Goal: Task Accomplishment & Management: Manage account settings

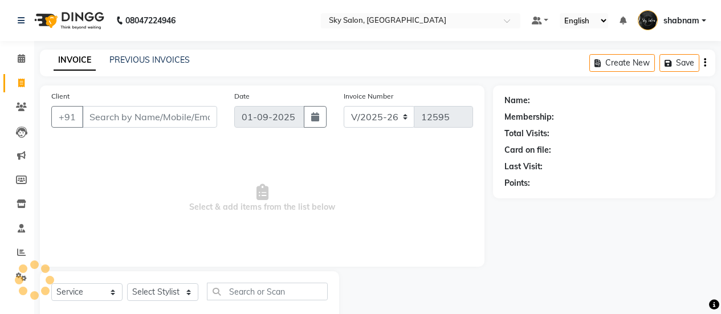
select select "3537"
select select "service"
click at [19, 53] on span at bounding box center [21, 58] width 20 height 13
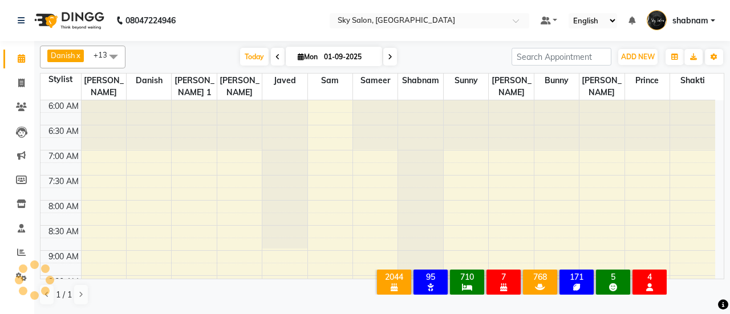
click at [2, 63] on li "Calendar" at bounding box center [17, 59] width 34 height 25
click at [23, 60] on icon at bounding box center [21, 58] width 7 height 9
click at [166, 62] on div "Today Mon 01-09-2025" at bounding box center [318, 56] width 375 height 17
click at [12, 66] on link "Calendar" at bounding box center [16, 59] width 27 height 19
click at [240, 54] on span "Today" at bounding box center [254, 57] width 29 height 18
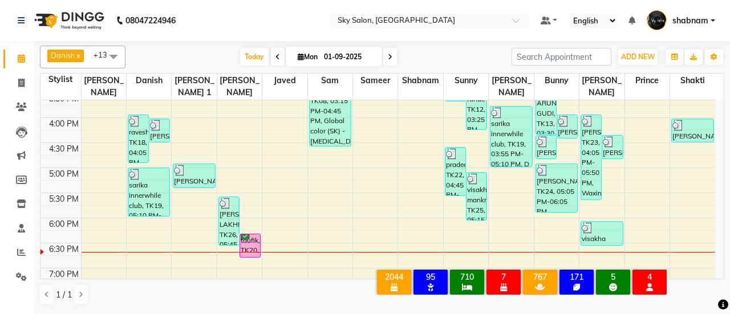
scroll to position [486, 0]
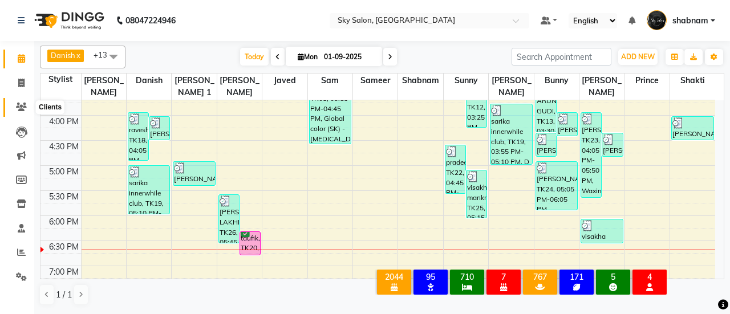
click at [29, 102] on span at bounding box center [21, 107] width 20 height 13
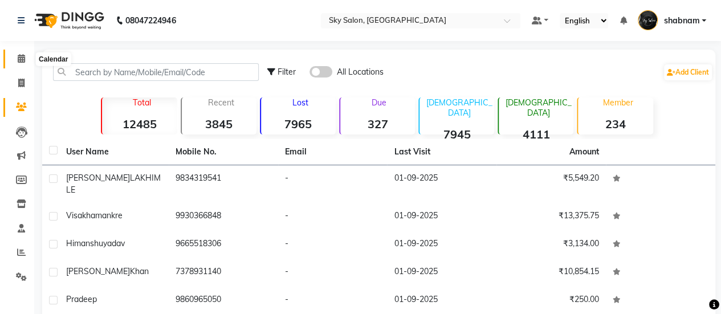
click at [20, 59] on icon at bounding box center [21, 58] width 7 height 9
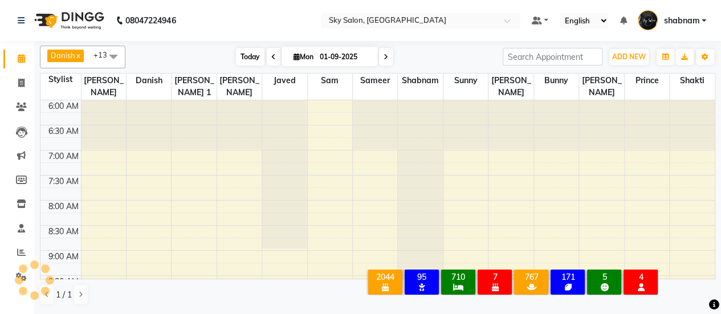
click at [253, 54] on span "Today" at bounding box center [250, 57] width 29 height 18
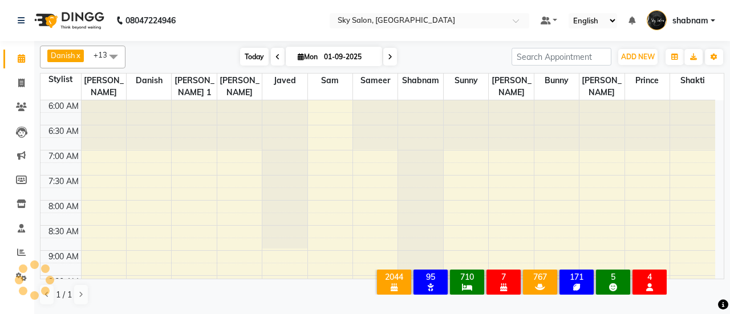
scroll to position [594, 0]
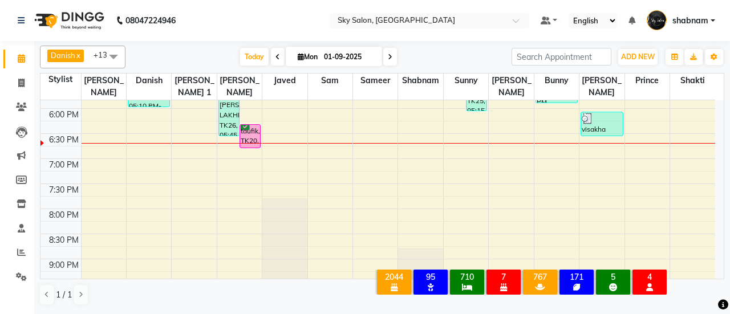
click at [21, 67] on link "Calendar" at bounding box center [16, 59] width 27 height 19
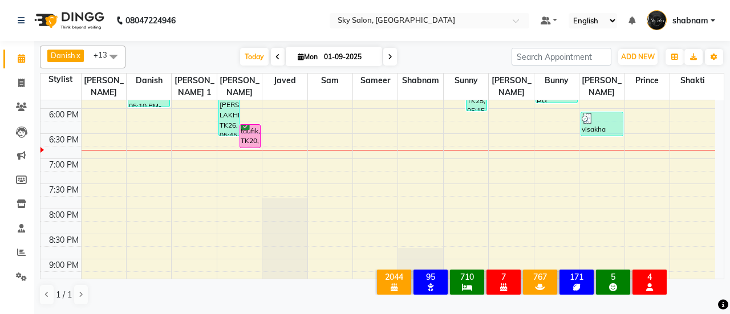
click at [234, 50] on div "Today Mon 01-09-2025" at bounding box center [318, 56] width 375 height 17
click at [388, 62] on span at bounding box center [390, 57] width 14 height 18
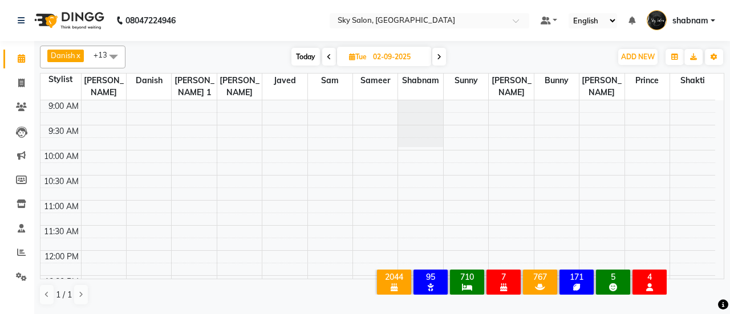
scroll to position [0, 0]
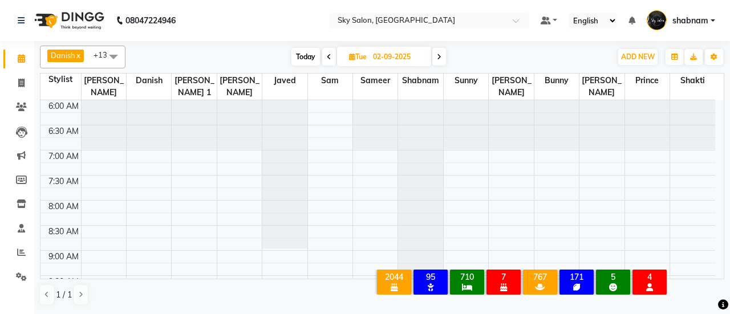
click at [99, 61] on span "Danish x javed x sam x sameer x shabnam x sunny x Bunny x mayuri gaikwad x shak…" at bounding box center [83, 57] width 86 height 23
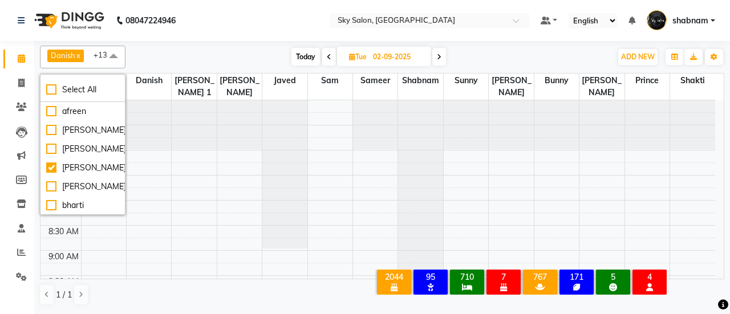
click at [297, 61] on span "Today" at bounding box center [305, 57] width 29 height 18
type input "01-09-2025"
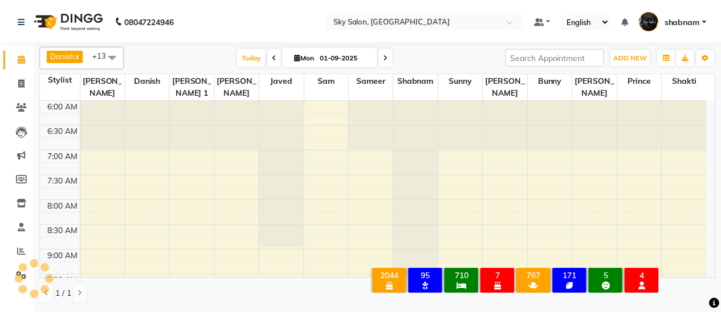
scroll to position [709, 0]
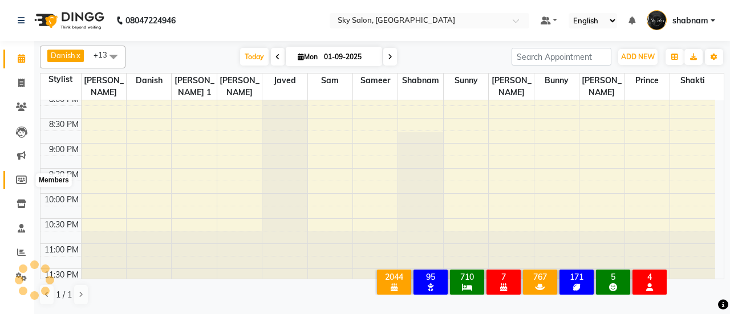
click at [13, 175] on span at bounding box center [21, 180] width 20 height 13
select select
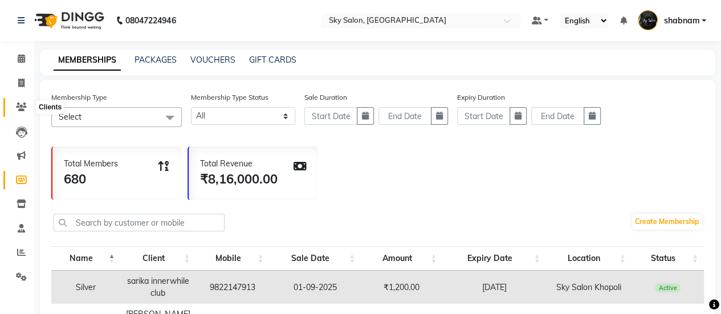
click at [16, 106] on icon at bounding box center [21, 107] width 11 height 9
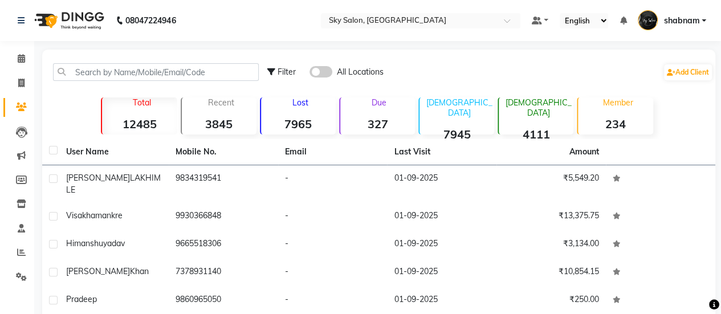
click at [292, 121] on strong "7965" at bounding box center [298, 124] width 75 height 14
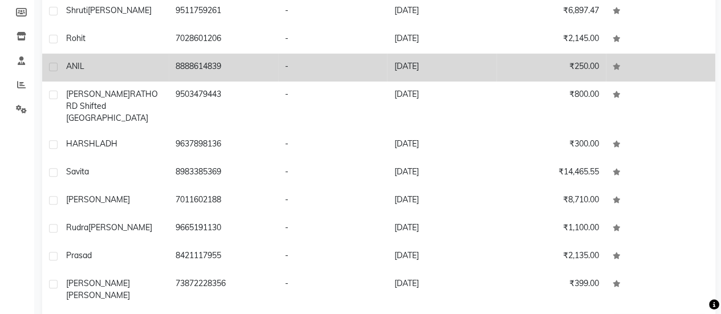
scroll to position [189, 0]
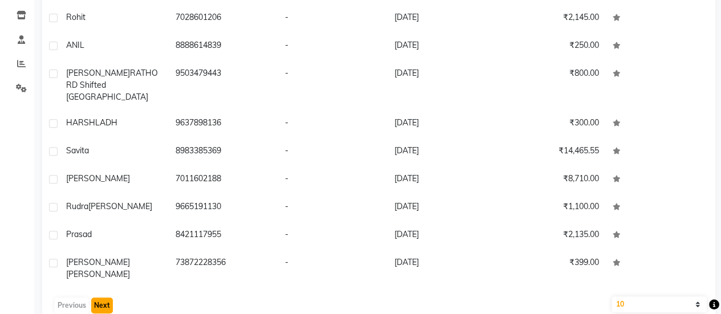
click at [111, 298] on button "Next" at bounding box center [102, 306] width 22 height 16
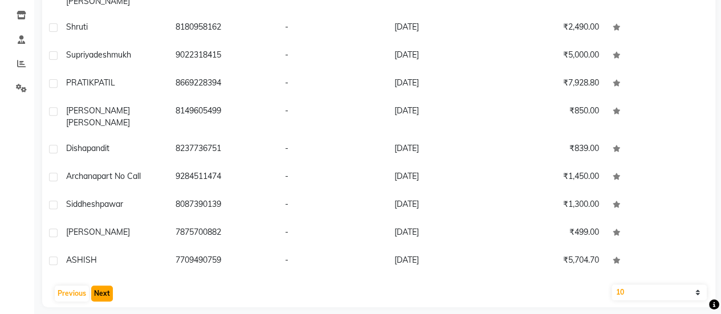
scroll to position [179, 0]
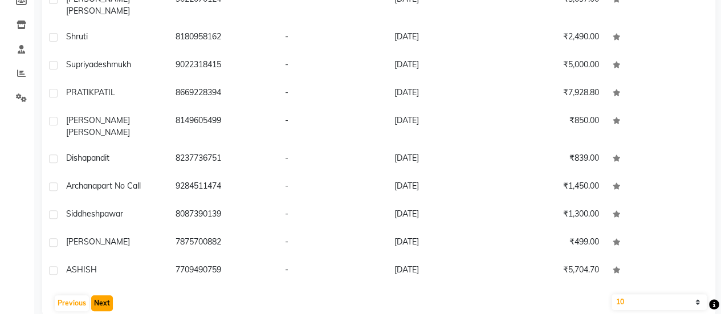
click at [111, 295] on button "Next" at bounding box center [102, 303] width 22 height 16
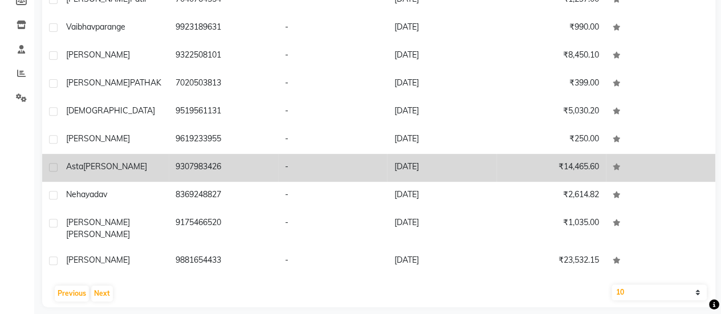
click at [148, 173] on td "asta metkar" at bounding box center [113, 168] width 109 height 28
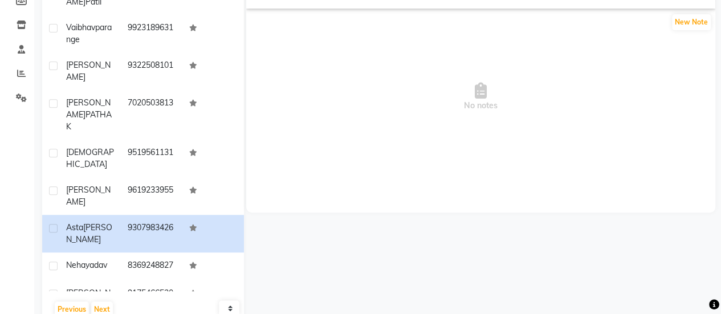
scroll to position [75, 0]
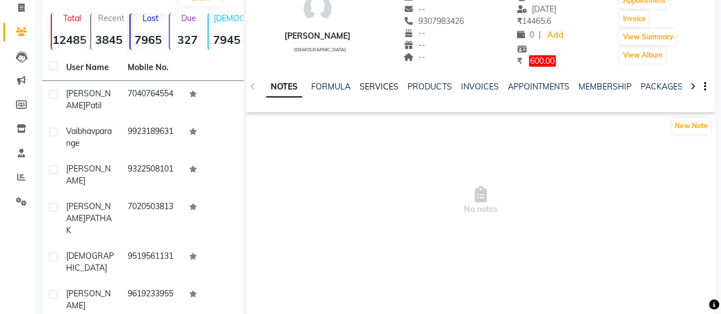
click at [369, 85] on link "SERVICES" at bounding box center [379, 87] width 39 height 10
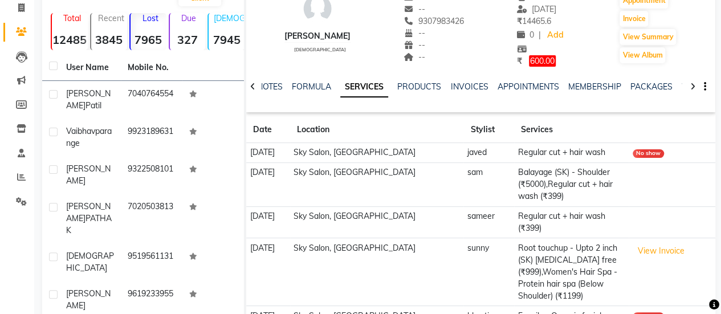
click at [424, 25] on span "9307983426" at bounding box center [434, 21] width 60 height 10
copy span "9307983426"
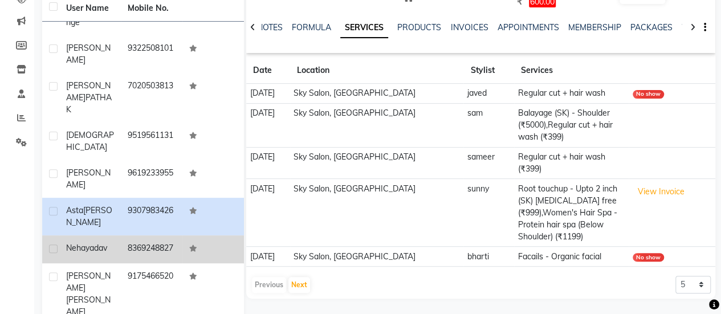
scroll to position [205, 0]
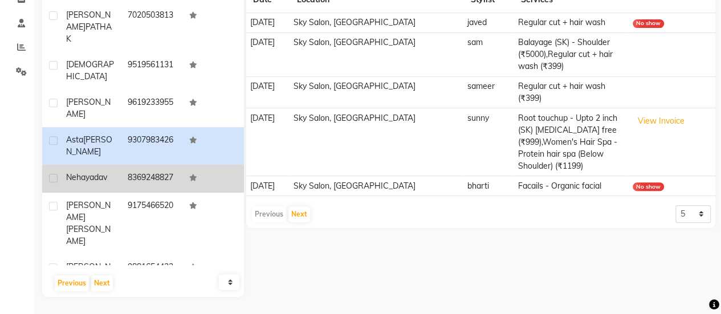
click at [186, 254] on td at bounding box center [213, 273] width 62 height 38
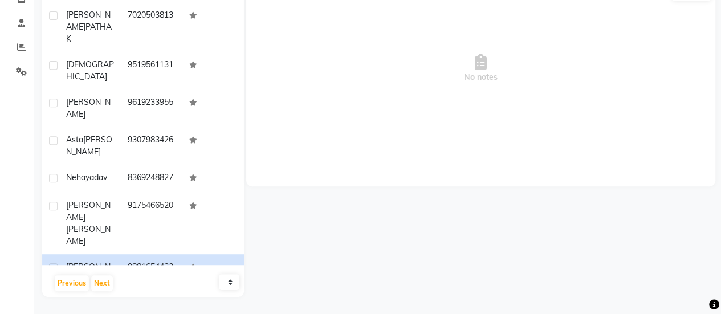
scroll to position [117, 0]
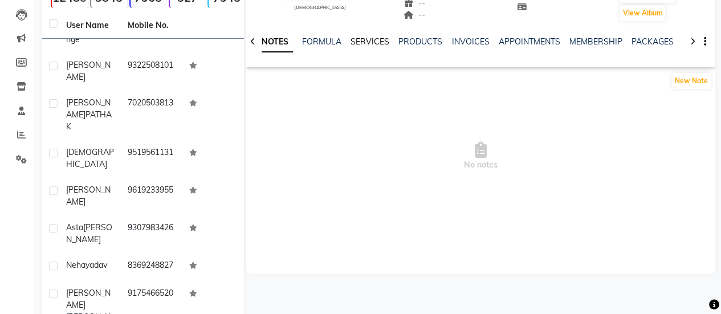
click at [365, 37] on link "SERVICES" at bounding box center [370, 41] width 39 height 10
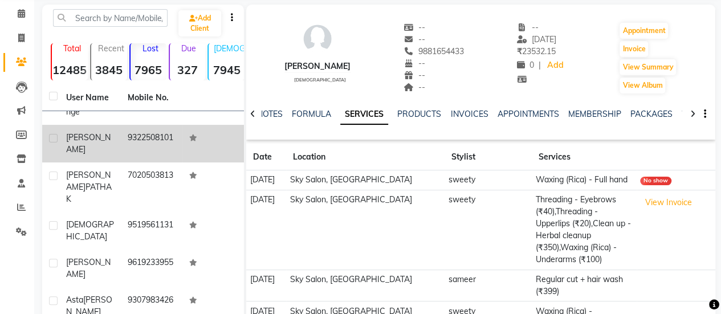
scroll to position [205, 0]
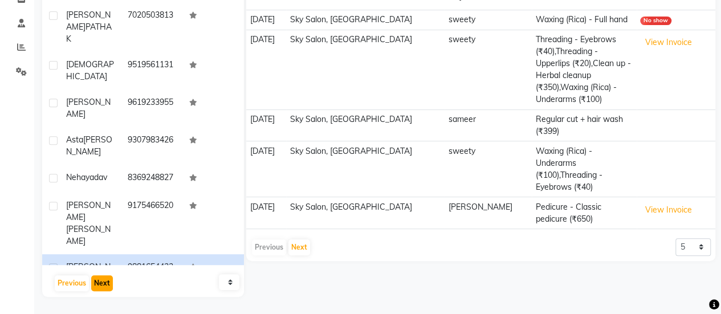
click at [105, 290] on button "Next" at bounding box center [102, 283] width 22 height 16
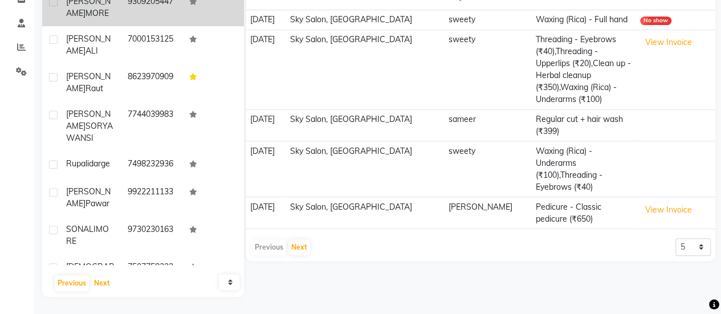
scroll to position [67, 0]
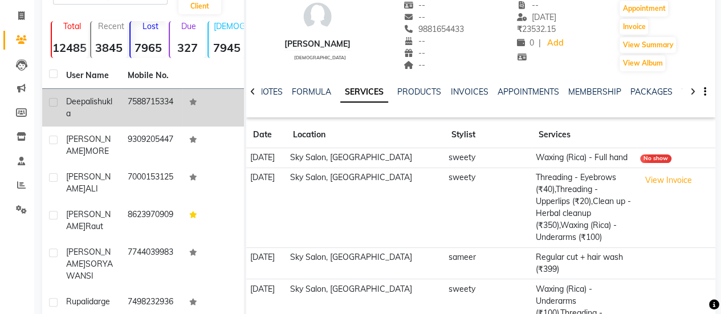
click at [176, 106] on td "7588715334" at bounding box center [152, 108] width 62 height 38
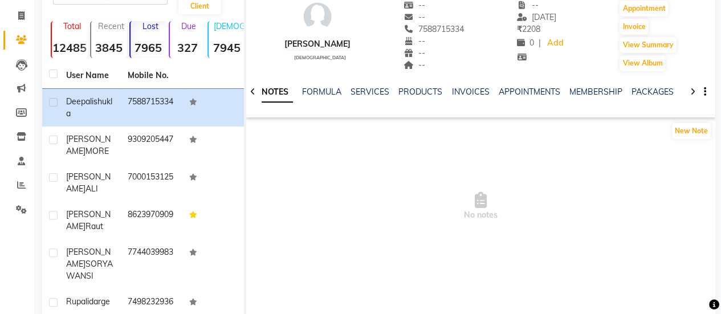
drag, startPoint x: 176, startPoint y: 106, endPoint x: 392, endPoint y: -1, distance: 240.8
click at [392, 0] on div "Add Client Total 12485 Recent 3845 Lost 7965 Due 327 Male 7945 Female 4111 Memb…" at bounding box center [379, 208] width 674 height 453
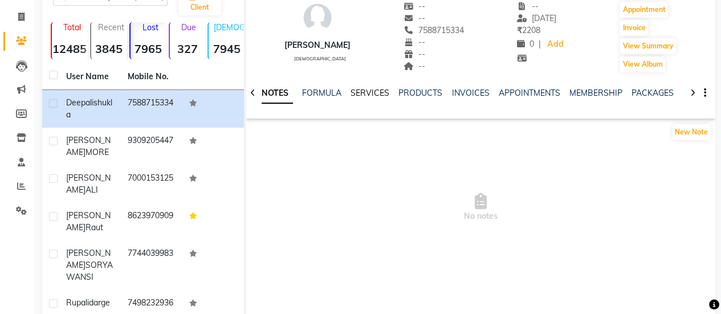
click at [368, 90] on link "SERVICES" at bounding box center [370, 93] width 39 height 10
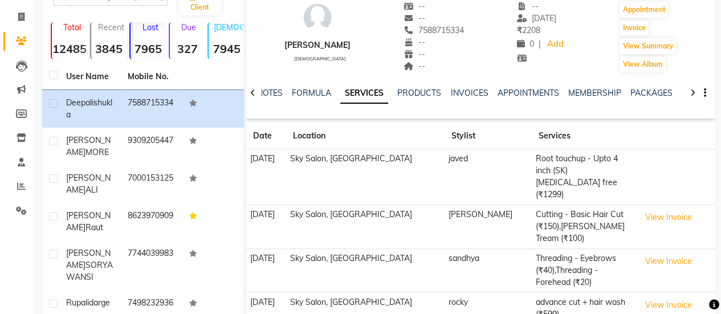
click at [379, 70] on div "deepali shukla female -- -- 7588715334 -- -- -- -- 23-01-2025 ₹ 2208 0 | Add Ap…" at bounding box center [480, 31] width 469 height 84
click at [459, 33] on span "7588715334" at bounding box center [434, 30] width 60 height 10
copy span "7588715334"
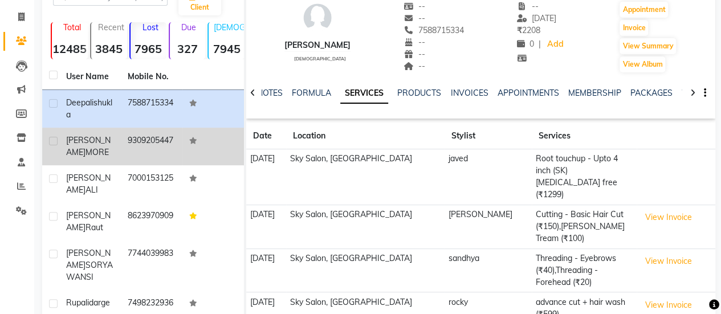
click at [121, 154] on td "9309205447" at bounding box center [152, 147] width 62 height 38
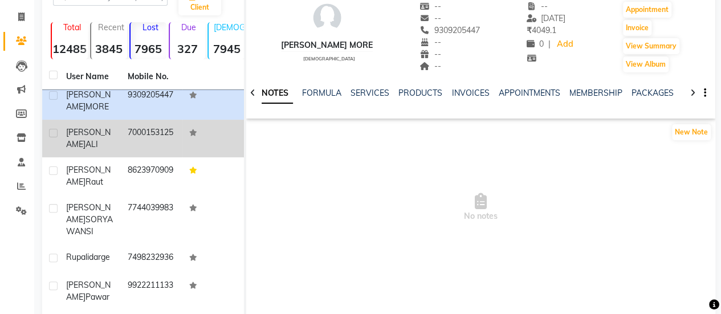
scroll to position [74, 0]
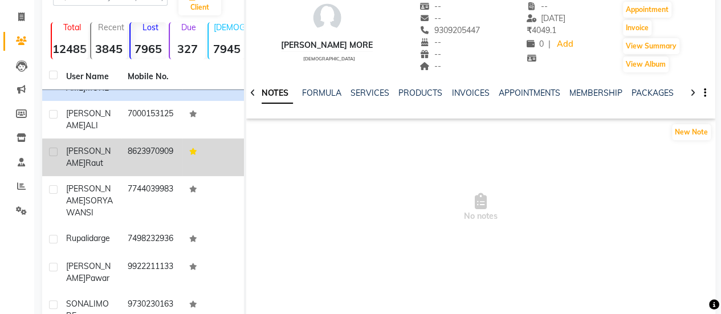
click at [138, 155] on td "8623970909" at bounding box center [152, 158] width 62 height 38
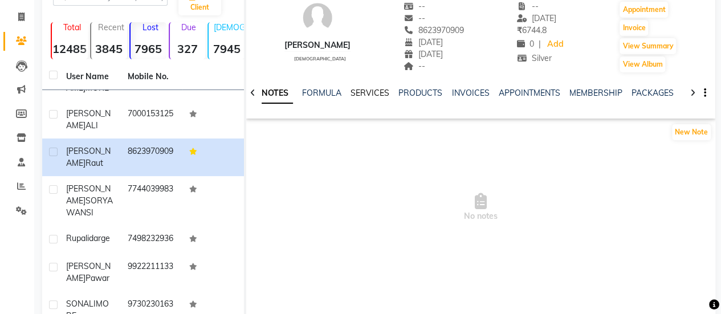
click at [362, 98] on link "SERVICES" at bounding box center [370, 93] width 39 height 10
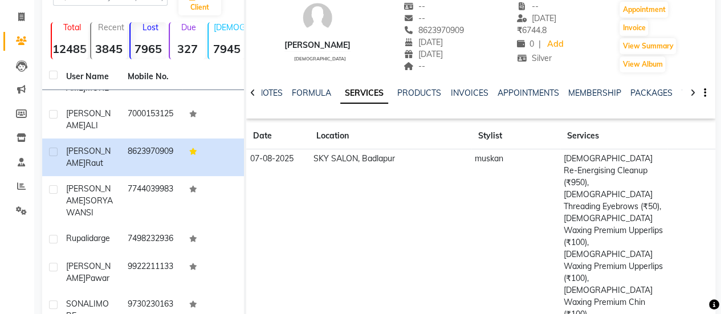
scroll to position [25, 0]
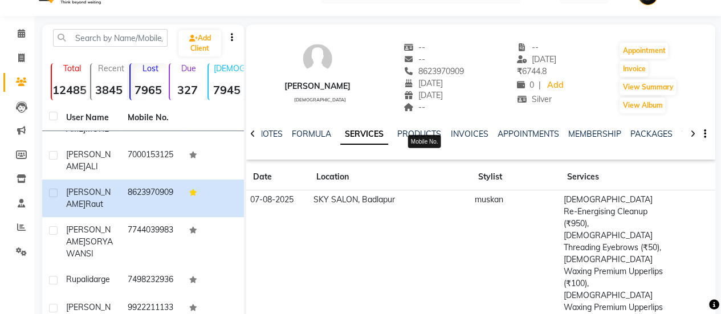
click at [420, 70] on span "8623970909" at bounding box center [434, 71] width 60 height 10
copy span "8623970909"
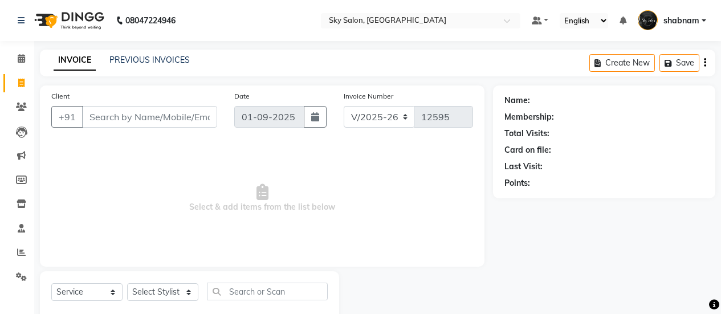
select select "3537"
select select "service"
drag, startPoint x: 11, startPoint y: 70, endPoint x: 20, endPoint y: 57, distance: 15.2
click at [20, 57] on li "Calendar" at bounding box center [17, 59] width 34 height 25
click at [20, 57] on icon at bounding box center [21, 58] width 7 height 9
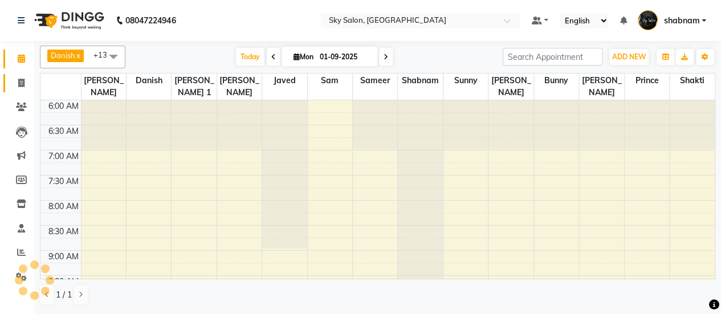
click at [22, 82] on icon at bounding box center [21, 83] width 6 height 9
select select "service"
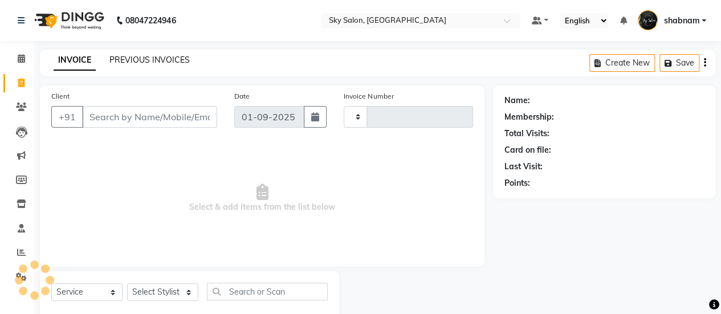
click at [140, 63] on link "PREVIOUS INVOICES" at bounding box center [149, 60] width 80 height 10
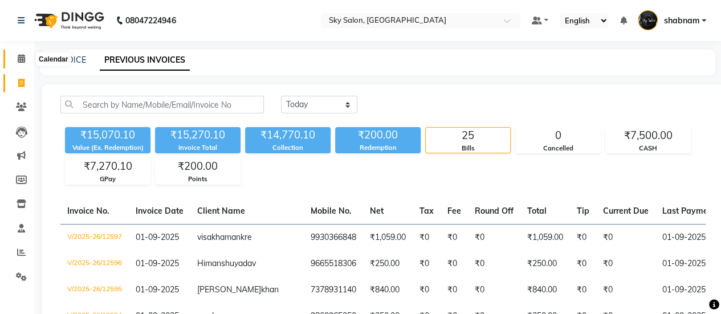
click at [14, 54] on span at bounding box center [21, 58] width 20 height 13
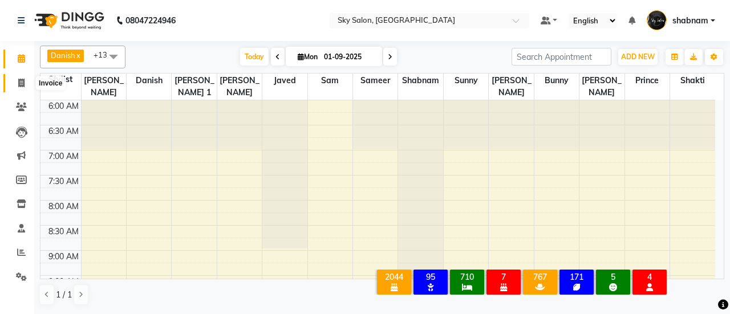
click at [16, 83] on span at bounding box center [21, 83] width 20 height 13
select select "service"
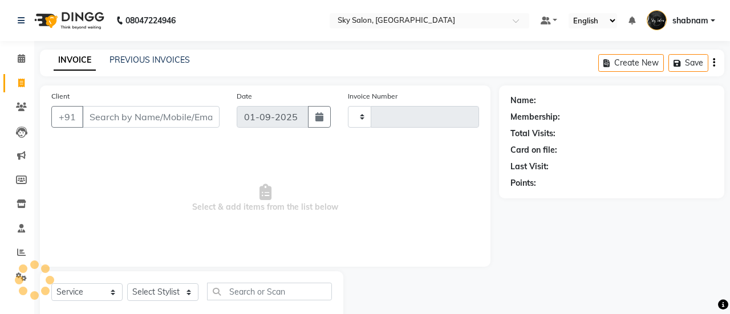
type input "12598"
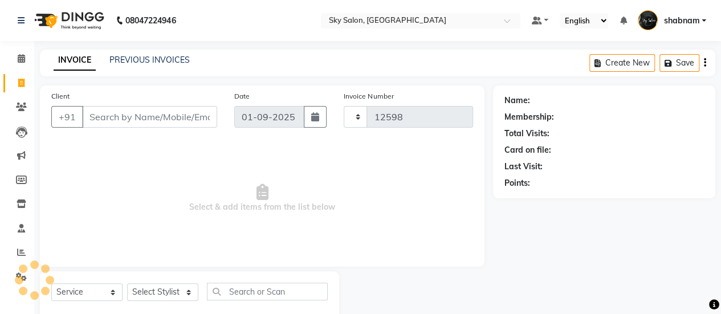
select select "3537"
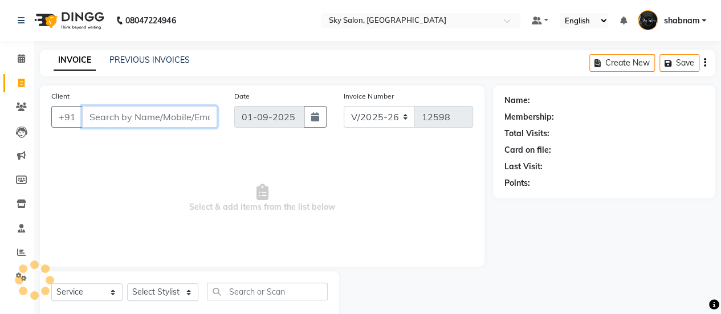
click at [132, 118] on input "Client" at bounding box center [149, 117] width 135 height 22
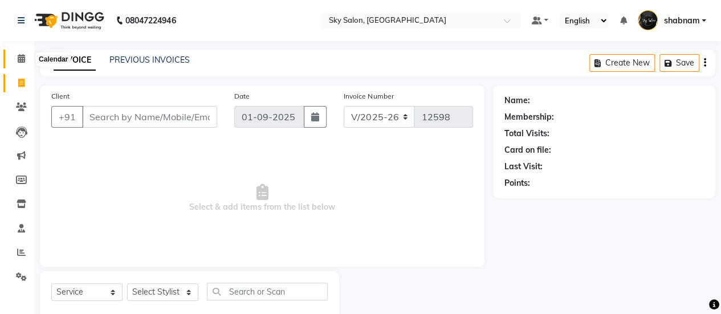
click at [21, 62] on icon at bounding box center [21, 58] width 7 height 9
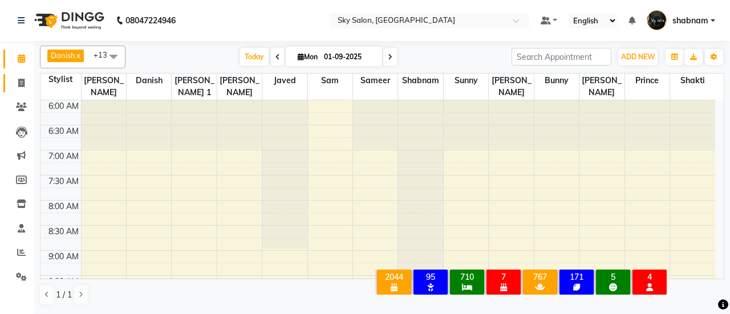
click at [9, 90] on link "Invoice" at bounding box center [16, 83] width 27 height 19
select select "service"
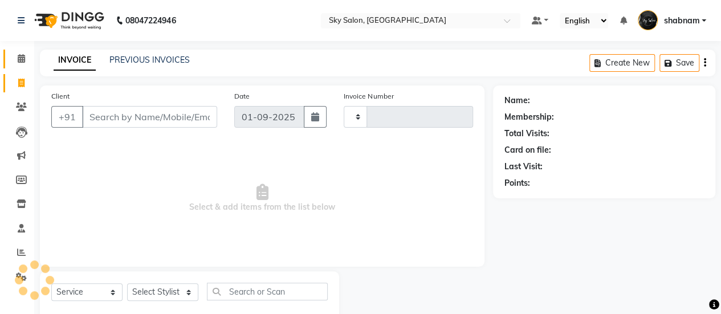
type input "12598"
select select "3537"
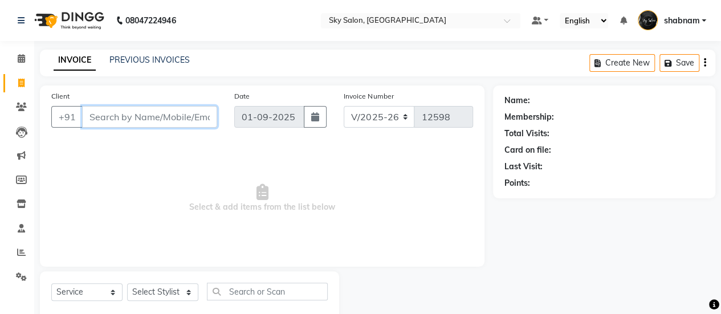
drag, startPoint x: 121, startPoint y: 127, endPoint x: 127, endPoint y: 117, distance: 11.2
click at [127, 117] on input "Client" at bounding box center [149, 117] width 135 height 22
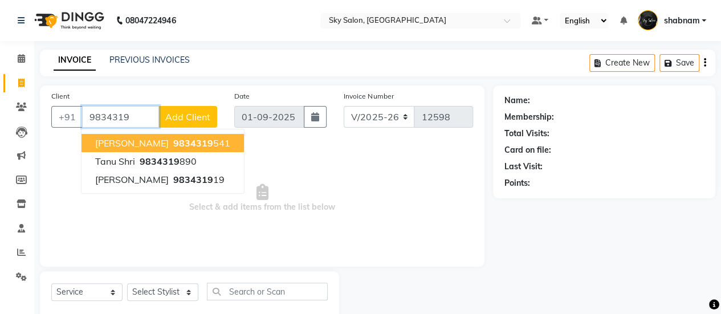
click at [149, 137] on span "[PERSON_NAME]" at bounding box center [132, 142] width 74 height 11
type input "9834319541"
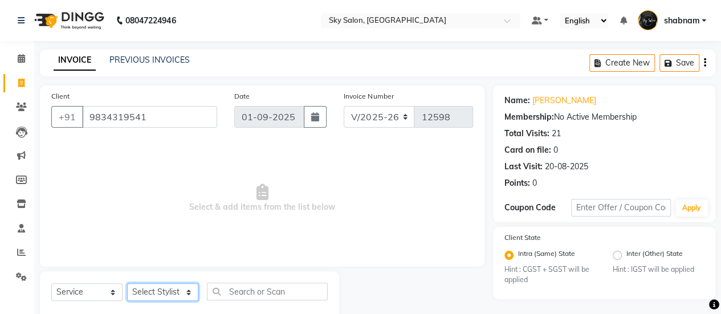
click at [188, 290] on select "Select Stylist afreen [PERSON_NAME] saha [PERSON_NAME] [PERSON_NAME] [PERSON_NA…" at bounding box center [162, 292] width 71 height 18
select select "57852"
click at [127, 283] on select "Select Stylist afreen [PERSON_NAME] saha [PERSON_NAME] [PERSON_NAME] [PERSON_NA…" at bounding box center [162, 292] width 71 height 18
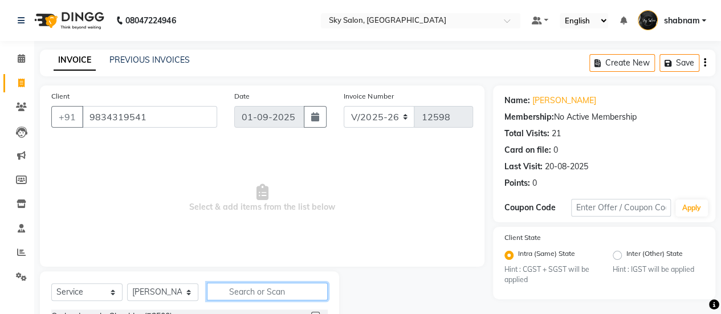
click at [260, 294] on input "text" at bounding box center [267, 292] width 121 height 18
type input "cdew511`1y"
click at [260, 287] on input "cdew511`1y" at bounding box center [259, 292] width 105 height 18
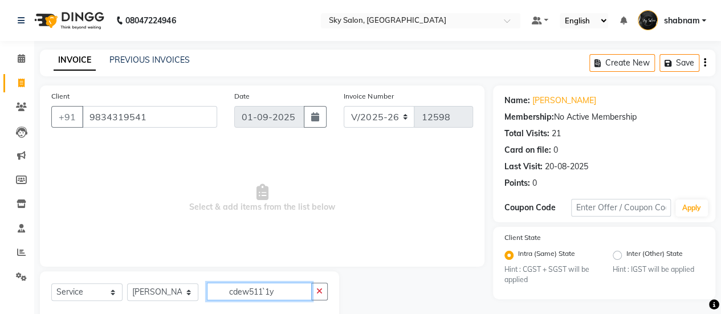
click at [260, 287] on input "cdew511`1y" at bounding box center [259, 292] width 105 height 18
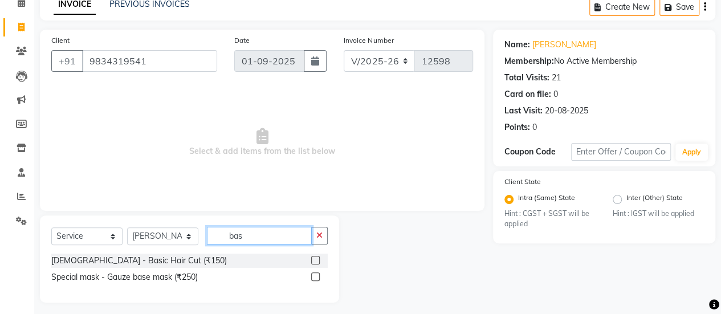
type input "bas"
click at [317, 258] on label at bounding box center [315, 260] width 9 height 9
click at [317, 258] on input "checkbox" at bounding box center [314, 260] width 7 height 7
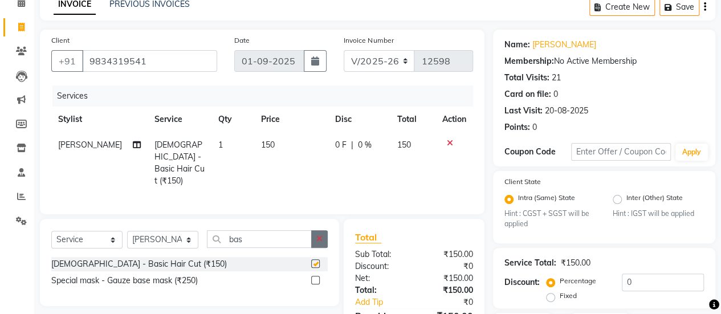
checkbox input "false"
click at [318, 240] on button "button" at bounding box center [319, 239] width 17 height 18
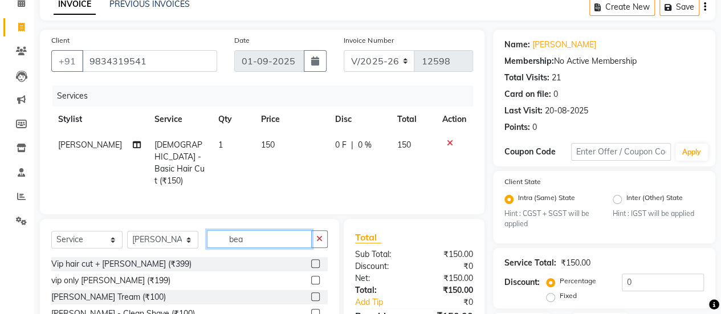
type input "bea"
click at [311, 293] on label at bounding box center [315, 297] width 9 height 9
click at [311, 294] on input "checkbox" at bounding box center [314, 297] width 7 height 7
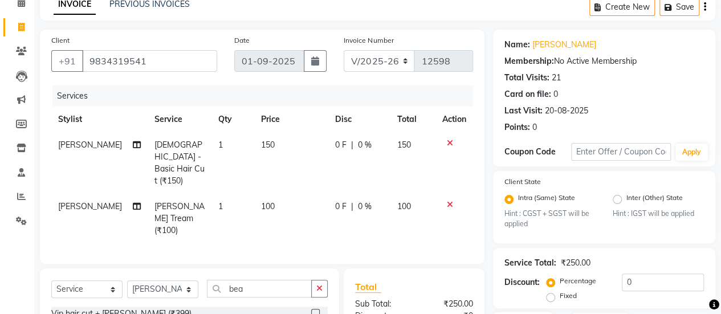
checkbox input "false"
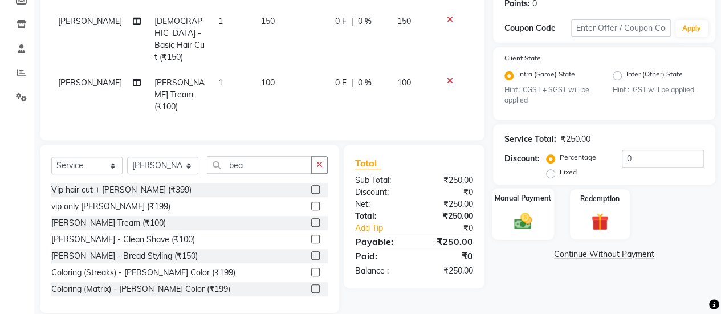
click at [518, 231] on div "Manual Payment" at bounding box center [523, 215] width 62 height 52
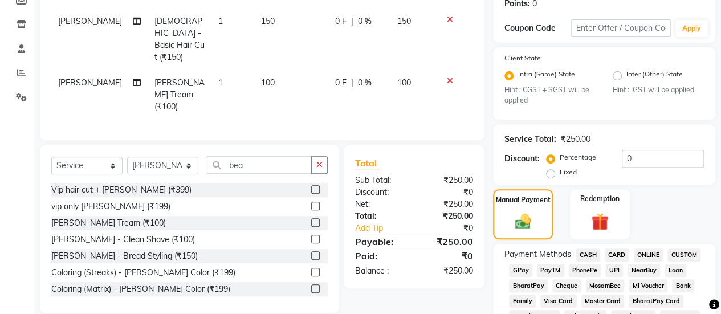
click at [582, 251] on span "CASH" at bounding box center [588, 255] width 25 height 13
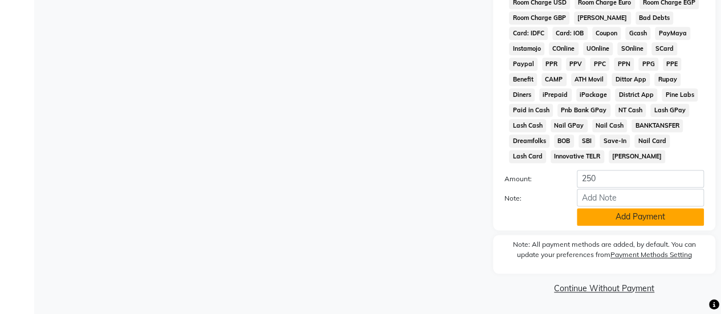
click at [596, 226] on button "Add Payment" at bounding box center [640, 217] width 127 height 18
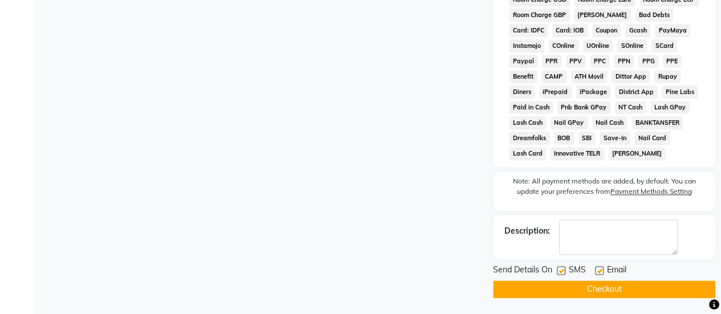
click at [557, 275] on label at bounding box center [561, 270] width 9 height 9
click at [557, 275] on input "checkbox" at bounding box center [560, 270] width 7 height 7
checkbox input "false"
click at [558, 285] on button "Checkout" at bounding box center [604, 290] width 222 height 18
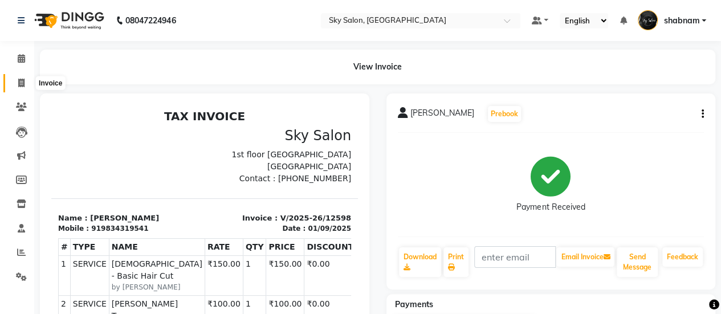
click at [14, 84] on span at bounding box center [21, 83] width 20 height 13
select select "service"
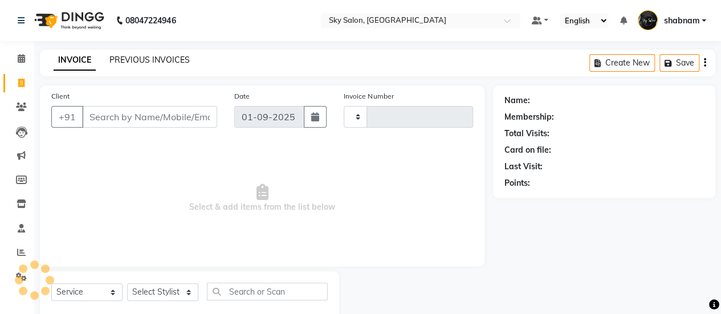
type input "12599"
select select "3537"
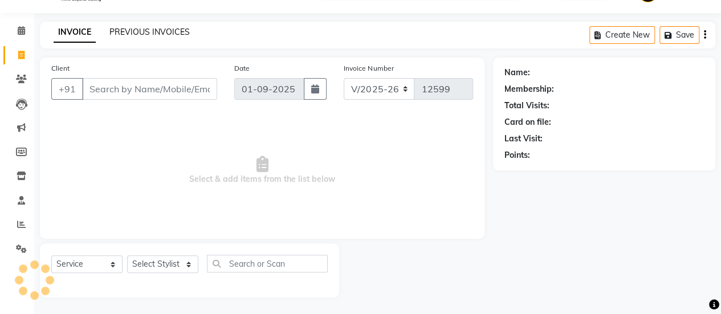
click at [151, 31] on link "PREVIOUS INVOICES" at bounding box center [149, 32] width 80 height 10
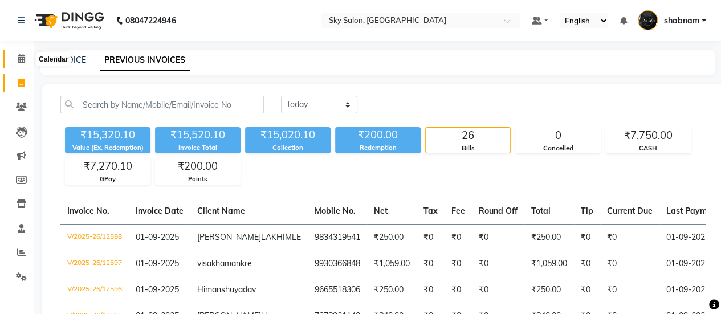
click at [18, 53] on span at bounding box center [21, 58] width 20 height 13
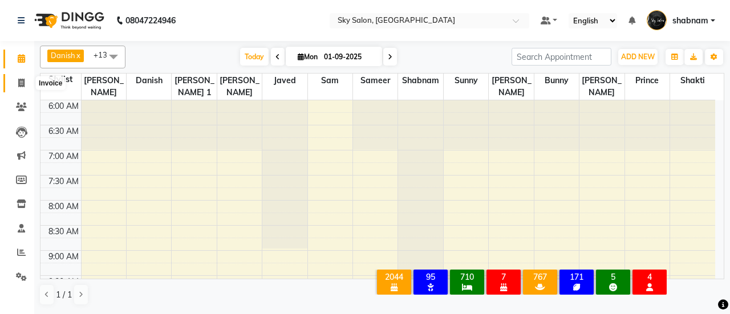
click at [21, 86] on icon at bounding box center [21, 83] width 6 height 9
select select "3537"
select select "service"
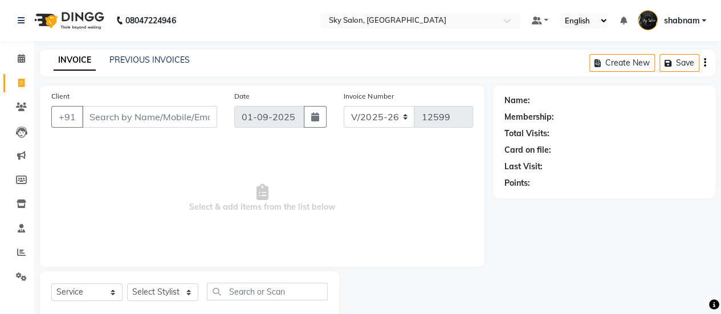
click at [153, 65] on div "PREVIOUS INVOICES" at bounding box center [149, 60] width 80 height 12
click at [16, 56] on span at bounding box center [21, 58] width 20 height 13
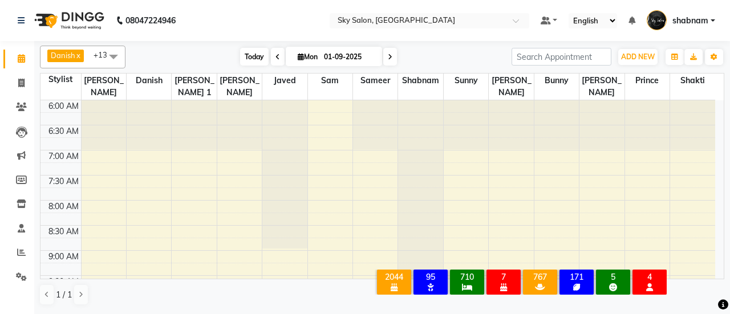
click at [254, 53] on span "Today" at bounding box center [254, 57] width 29 height 18
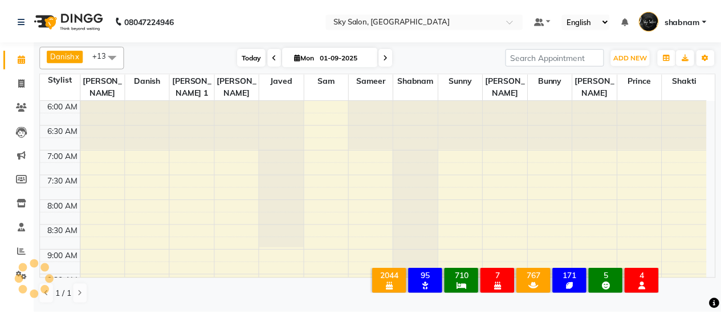
scroll to position [643, 0]
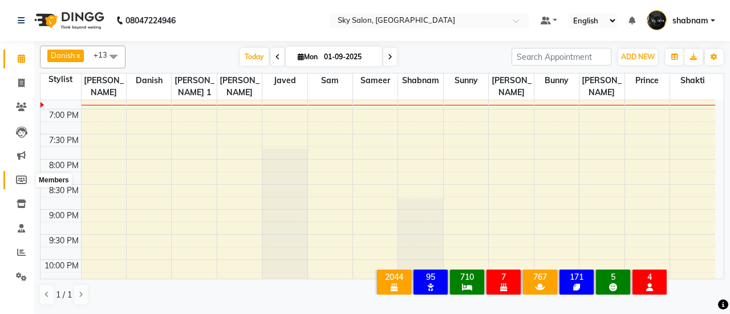
click at [18, 179] on icon at bounding box center [21, 180] width 11 height 9
select select
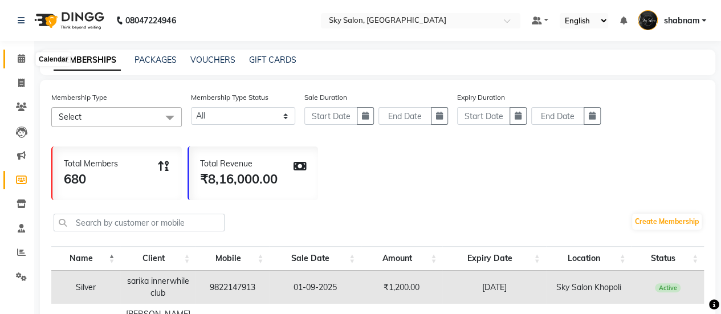
click at [14, 62] on span at bounding box center [21, 58] width 20 height 13
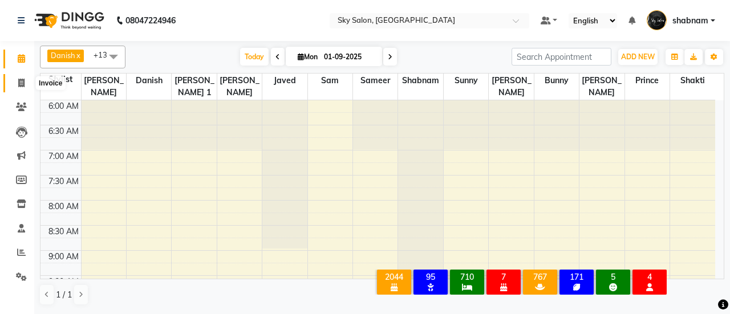
click at [21, 85] on icon at bounding box center [21, 83] width 6 height 9
select select "service"
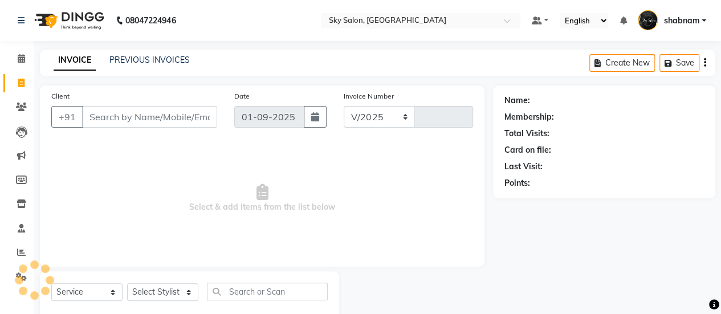
select select "3537"
type input "12599"
click at [101, 121] on input "Client" at bounding box center [149, 117] width 135 height 22
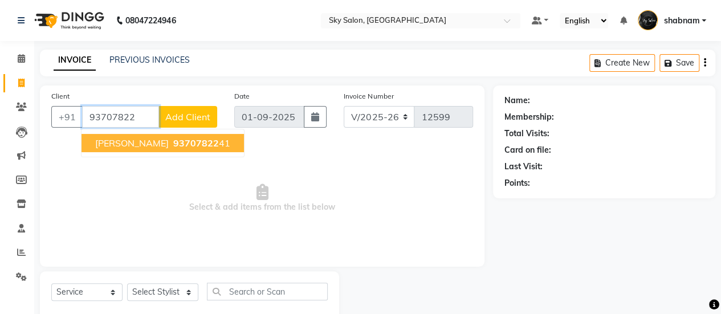
click at [137, 137] on span "[PERSON_NAME]" at bounding box center [132, 142] width 74 height 11
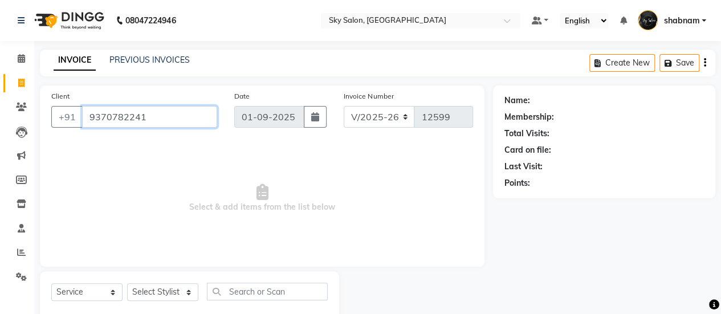
type input "9370782241"
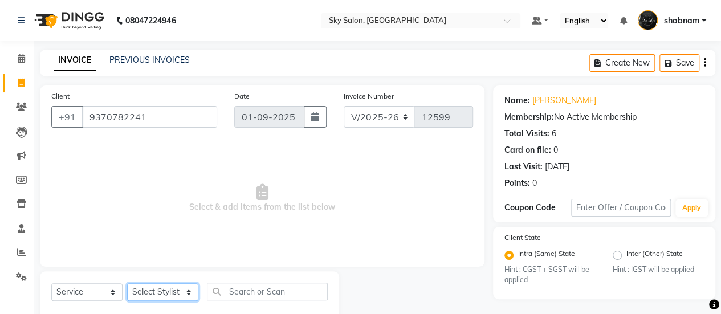
click at [161, 298] on select "Select Stylist afreen [PERSON_NAME] saha [PERSON_NAME] [PERSON_NAME] [PERSON_NA…" at bounding box center [162, 292] width 71 height 18
select select "43486"
click at [127, 283] on select "Select Stylist afreen [PERSON_NAME] saha [PERSON_NAME] [PERSON_NAME] [PERSON_NA…" at bounding box center [162, 292] width 71 height 18
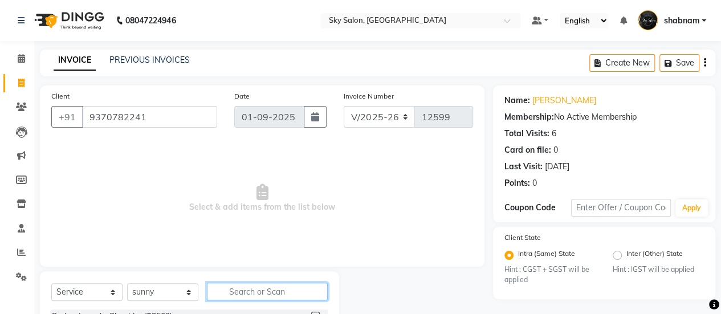
click at [269, 291] on input "text" at bounding box center [267, 292] width 121 height 18
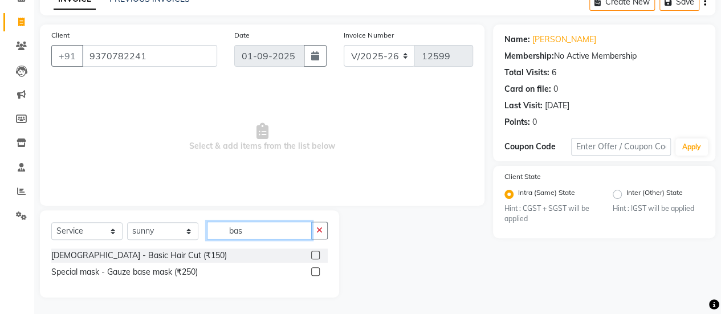
type input "bas"
click at [318, 255] on label at bounding box center [315, 255] width 9 height 9
click at [318, 255] on input "checkbox" at bounding box center [314, 255] width 7 height 7
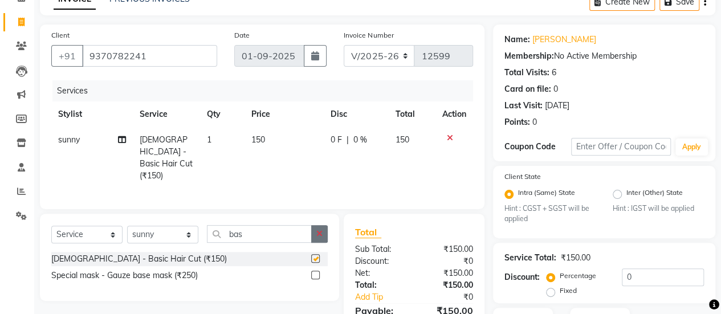
checkbox input "false"
click at [324, 232] on button "button" at bounding box center [319, 234] width 17 height 18
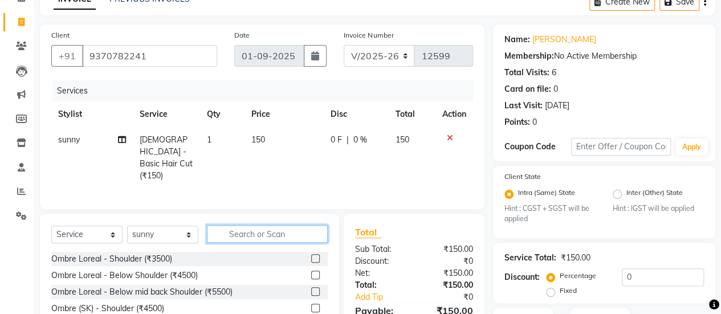
click at [324, 232] on input "text" at bounding box center [267, 234] width 121 height 18
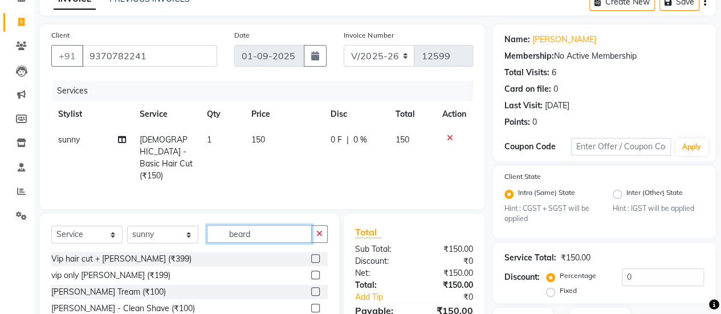
type input "beard"
click at [311, 290] on label at bounding box center [315, 291] width 9 height 9
click at [311, 290] on input "checkbox" at bounding box center [314, 292] width 7 height 7
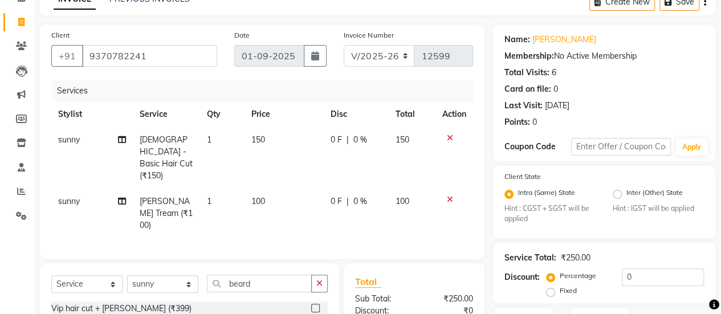
checkbox input "false"
drag, startPoint x: 156, startPoint y: 258, endPoint x: 159, endPoint y: 269, distance: 10.7
click at [159, 275] on select "Select Stylist afreen [PERSON_NAME] saha [PERSON_NAME] [PERSON_NAME] [PERSON_NA…" at bounding box center [162, 284] width 71 height 18
select select "83682"
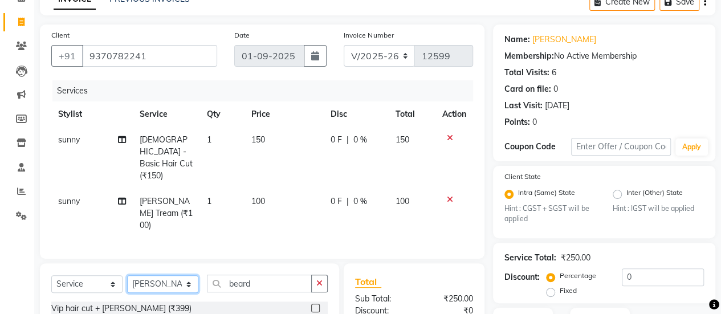
click at [127, 275] on select "Select Stylist afreen [PERSON_NAME] saha [PERSON_NAME] [PERSON_NAME] [PERSON_NA…" at bounding box center [162, 284] width 71 height 18
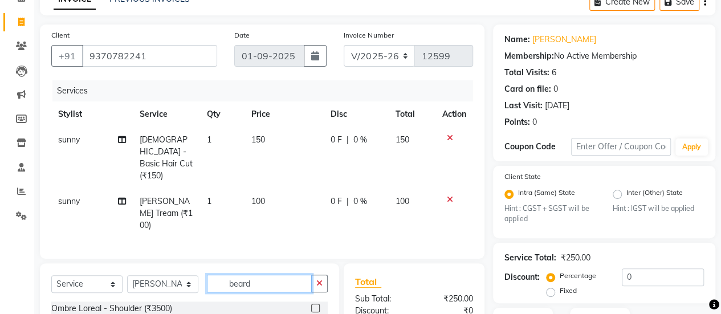
click at [237, 275] on input "beard" at bounding box center [259, 284] width 105 height 18
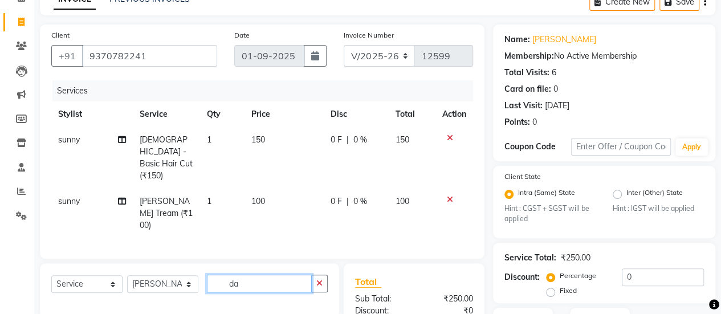
type input "d"
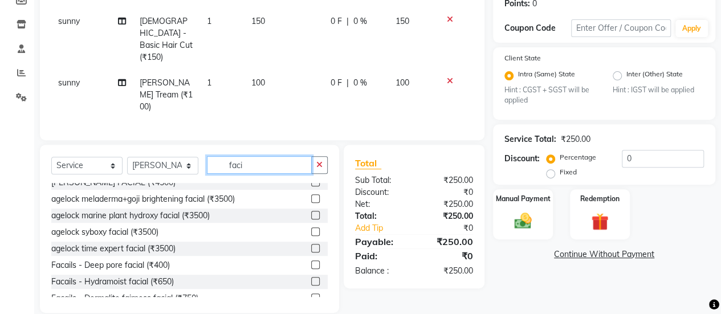
scroll to position [8, 0]
type input "faci"
click at [311, 260] on label at bounding box center [315, 264] width 9 height 9
click at [311, 261] on input "checkbox" at bounding box center [314, 264] width 7 height 7
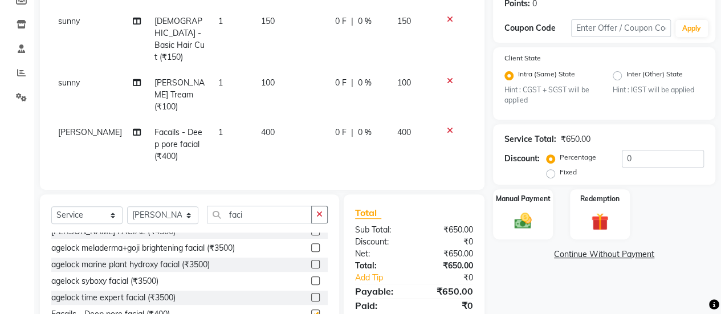
checkbox input "false"
click at [255, 120] on td "400" at bounding box center [291, 145] width 74 height 50
select select "83682"
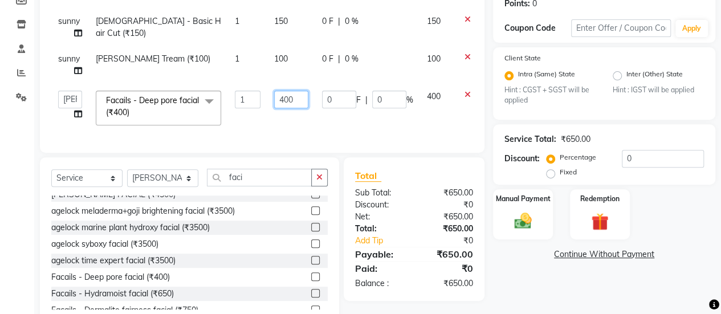
click at [284, 103] on input "400" at bounding box center [291, 100] width 34 height 18
type input "500"
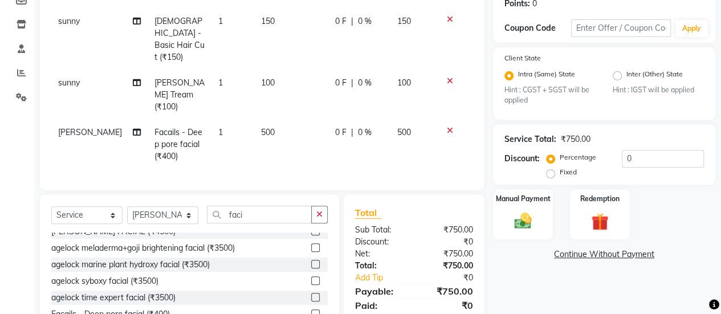
click at [535, 270] on div "Name: [PERSON_NAME] Membership: No Active Membership Total Visits: 6 Card on fi…" at bounding box center [608, 134] width 231 height 457
click at [520, 234] on div "Manual Payment" at bounding box center [523, 215] width 62 height 52
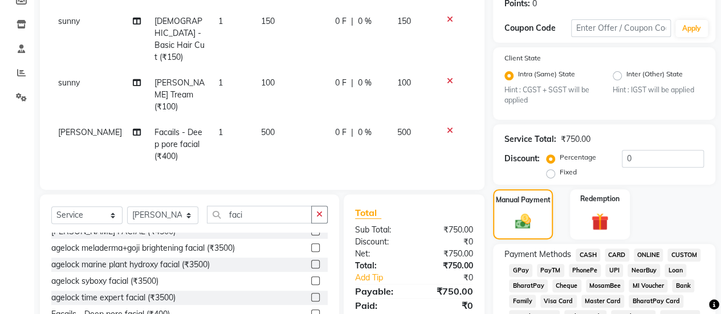
click at [594, 250] on span "CASH" at bounding box center [588, 255] width 25 height 13
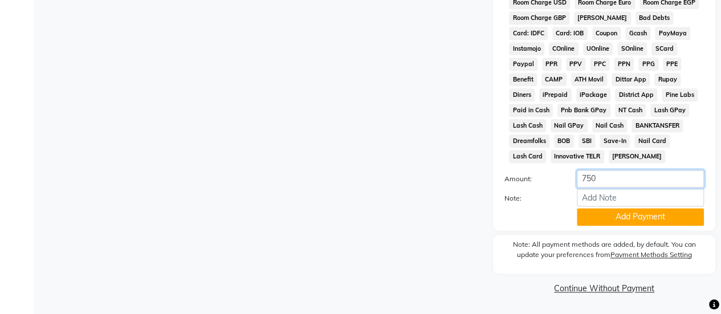
click at [579, 186] on input "750" at bounding box center [640, 179] width 127 height 18
type input "500"
click at [599, 212] on button "Add Payment" at bounding box center [640, 217] width 127 height 18
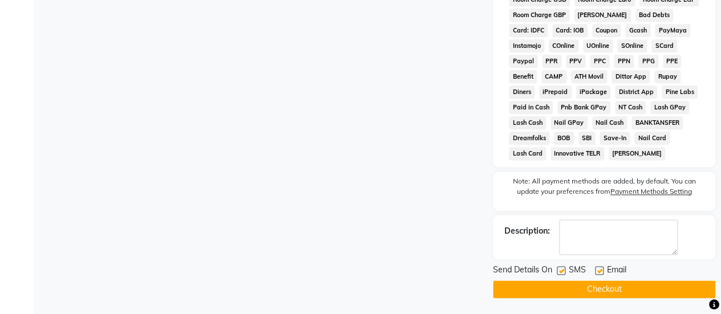
scroll to position [413, 0]
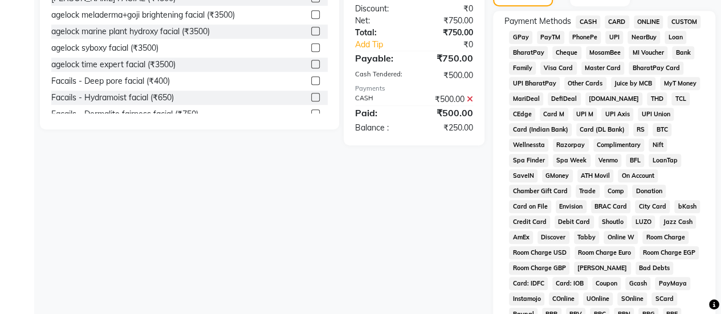
click at [522, 43] on span "GPay" at bounding box center [520, 37] width 23 height 13
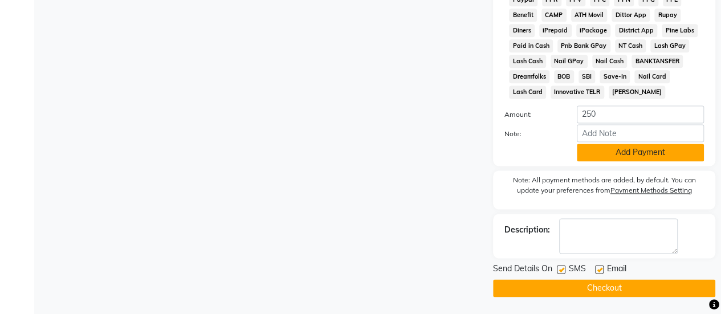
click at [579, 152] on button "Add Payment" at bounding box center [640, 153] width 127 height 18
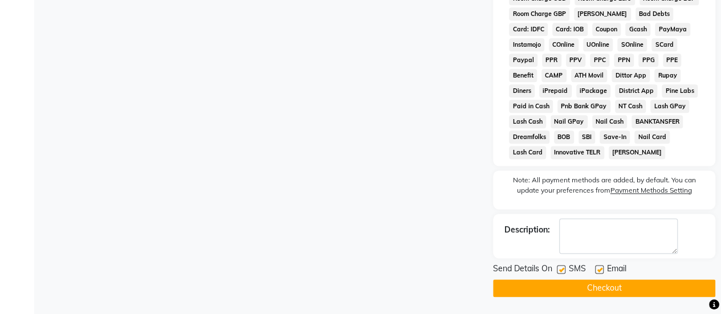
scroll to position [670, 0]
click at [584, 293] on button "Checkout" at bounding box center [604, 288] width 222 height 18
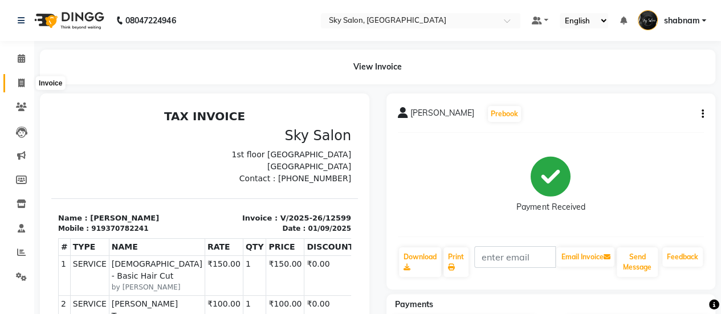
click at [19, 86] on icon at bounding box center [21, 83] width 6 height 9
select select "service"
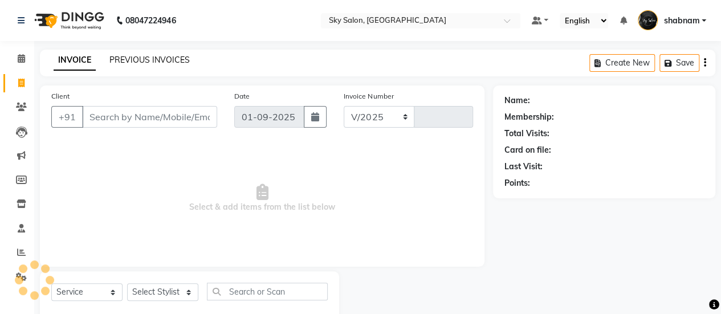
select select "3537"
type input "12600"
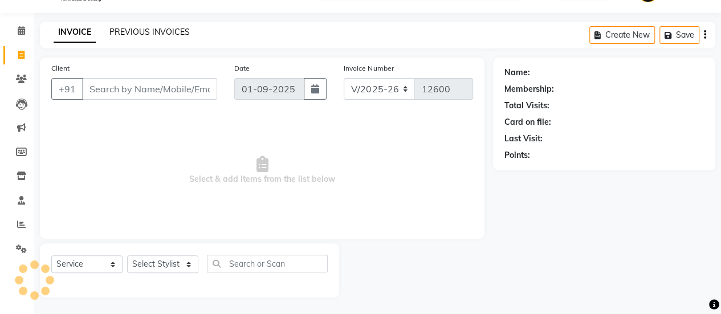
click at [138, 29] on link "PREVIOUS INVOICES" at bounding box center [149, 32] width 80 height 10
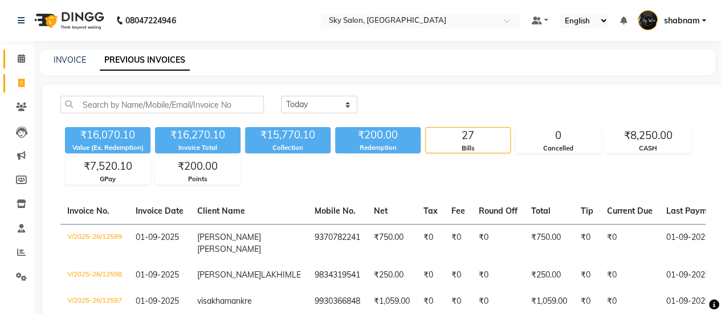
click at [27, 59] on span at bounding box center [21, 58] width 20 height 13
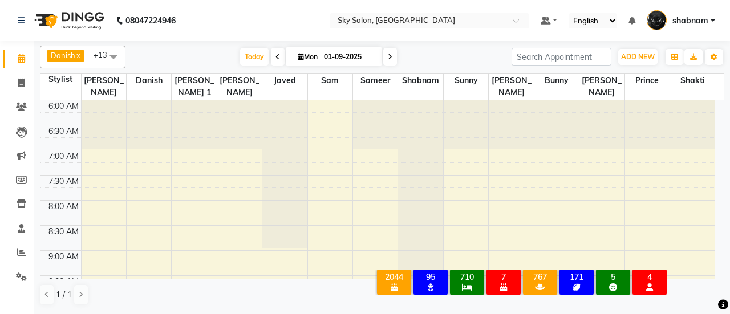
click at [27, 59] on span at bounding box center [21, 58] width 20 height 13
click at [14, 85] on span at bounding box center [21, 83] width 20 height 13
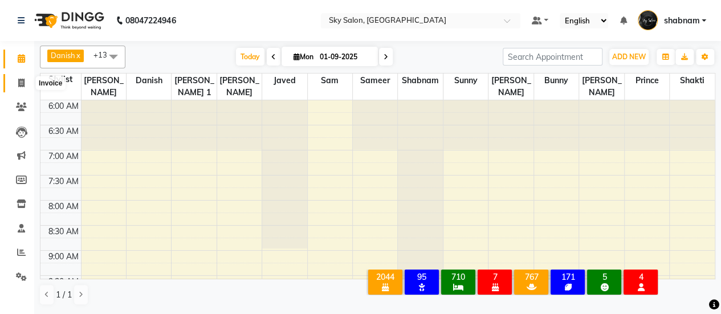
select select "3537"
select select "service"
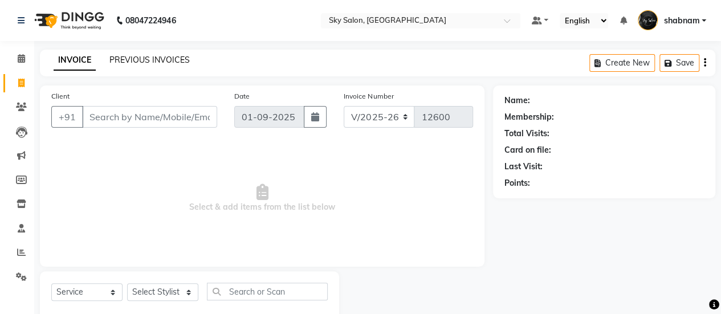
click at [148, 64] on link "PREVIOUS INVOICES" at bounding box center [149, 60] width 80 height 10
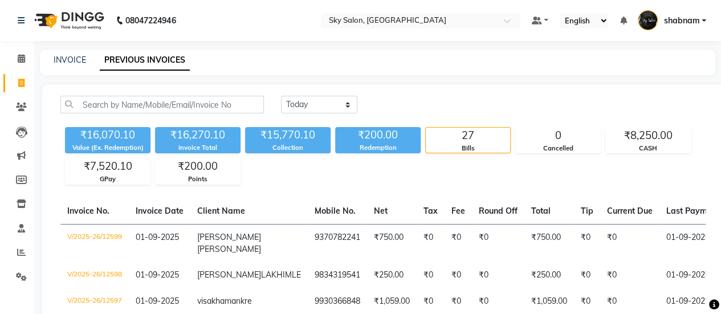
click at [109, 134] on div "₹16,070.10" at bounding box center [108, 135] width 86 height 16
copy div "₹16,070.10"
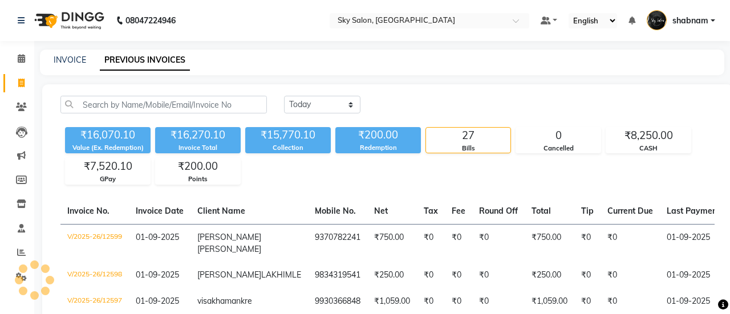
click at [111, 138] on div "₹16,070.10" at bounding box center [108, 135] width 86 height 16
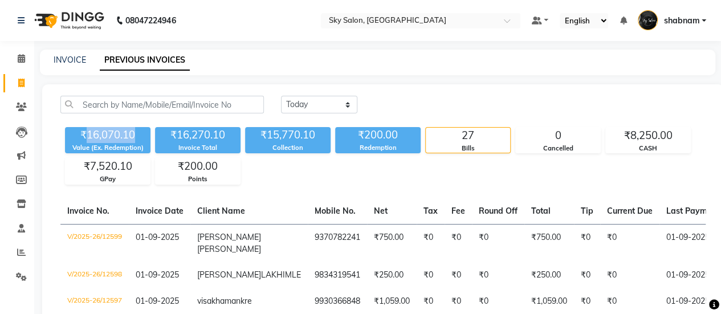
click at [111, 138] on div "₹16,070.10" at bounding box center [108, 135] width 86 height 16
copy div "₹16,070.10"
click at [190, 129] on div "₹16,270.10" at bounding box center [198, 135] width 86 height 16
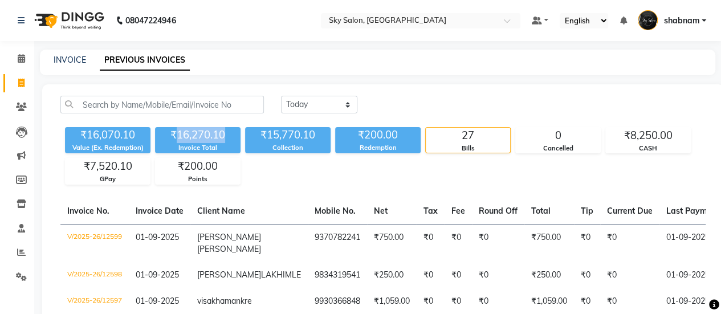
copy div "16,270.10"
click at [287, 131] on div "₹15,770.10" at bounding box center [288, 135] width 86 height 16
copy div "15,770.10"
click at [647, 139] on div "₹8,250.00" at bounding box center [648, 136] width 84 height 16
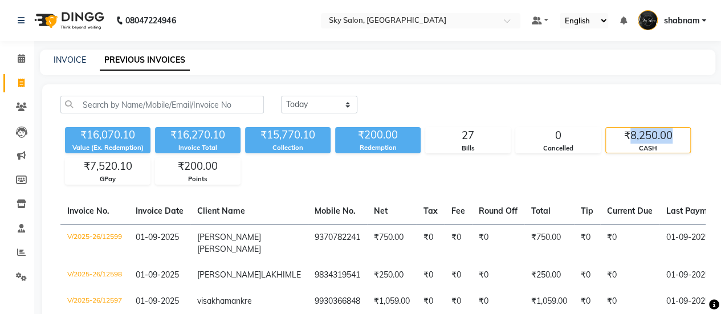
click at [647, 139] on div "₹8,250.00" at bounding box center [648, 136] width 84 height 16
copy div "8,250.00"
click at [104, 169] on div "₹7,520.10" at bounding box center [108, 167] width 84 height 16
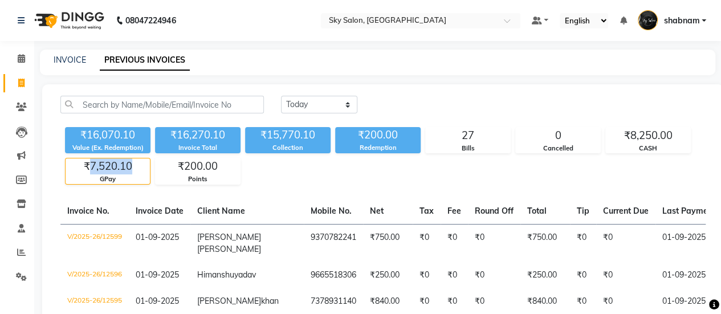
click at [104, 169] on div "₹7,520.10" at bounding box center [108, 167] width 84 height 16
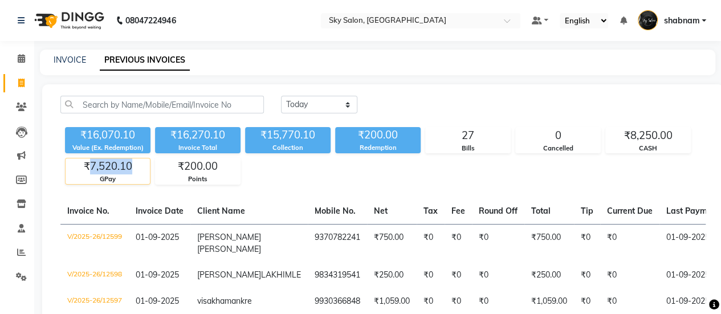
copy div "7,520.10"
click at [11, 52] on span at bounding box center [21, 58] width 20 height 13
